Goal: Find specific page/section: Find specific page/section

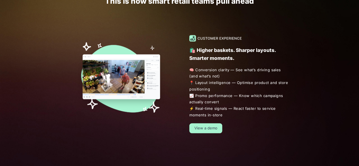
scroll to position [355, 0]
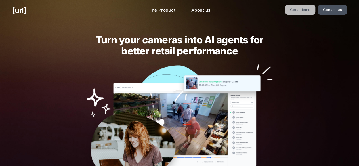
click at [308, 11] on link "Get a demo" at bounding box center [300, 10] width 30 height 10
